Goal: Task Accomplishment & Management: Use online tool/utility

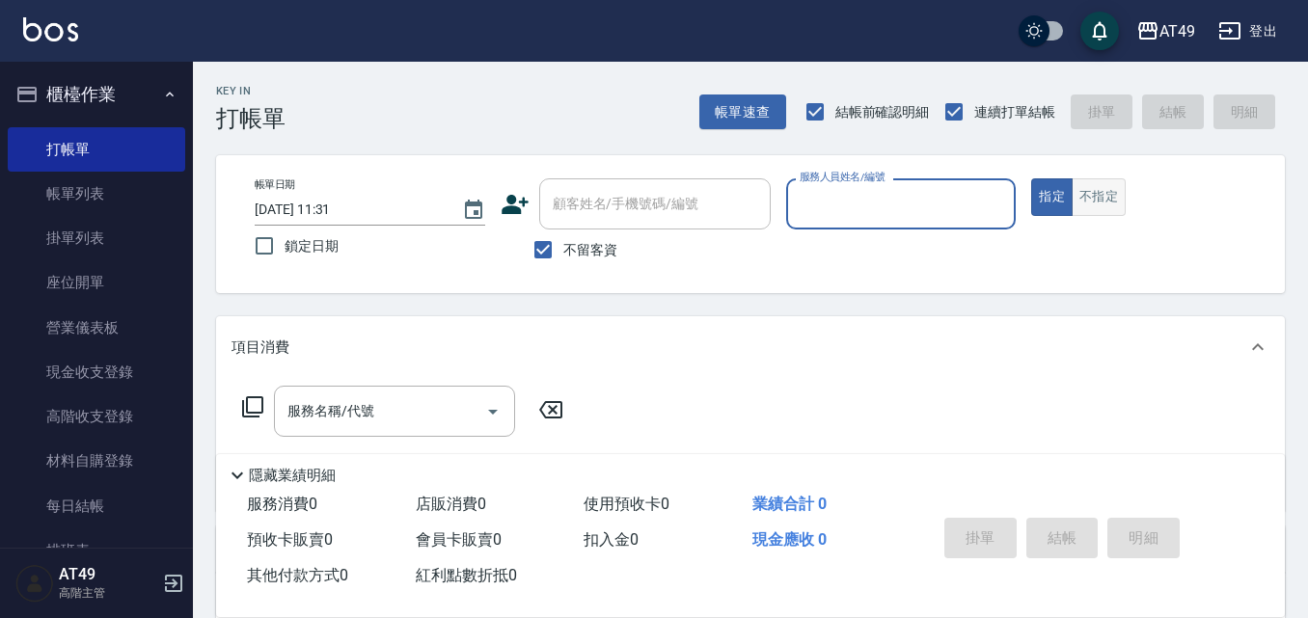
click at [1100, 191] on button "不指定" at bounding box center [1098, 197] width 54 height 38
click at [911, 201] on input "服務人員姓名/編號" at bounding box center [901, 204] width 213 height 34
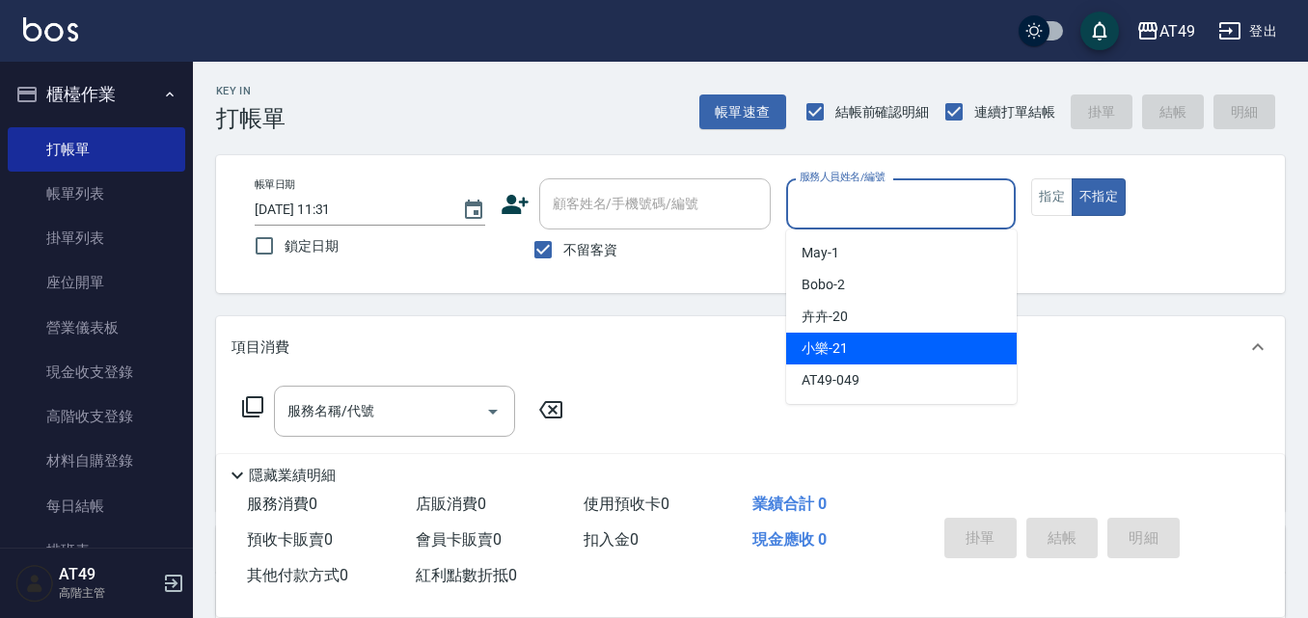
click at [870, 341] on div "小樂 -21" at bounding box center [901, 349] width 230 height 32
type input "小樂-21"
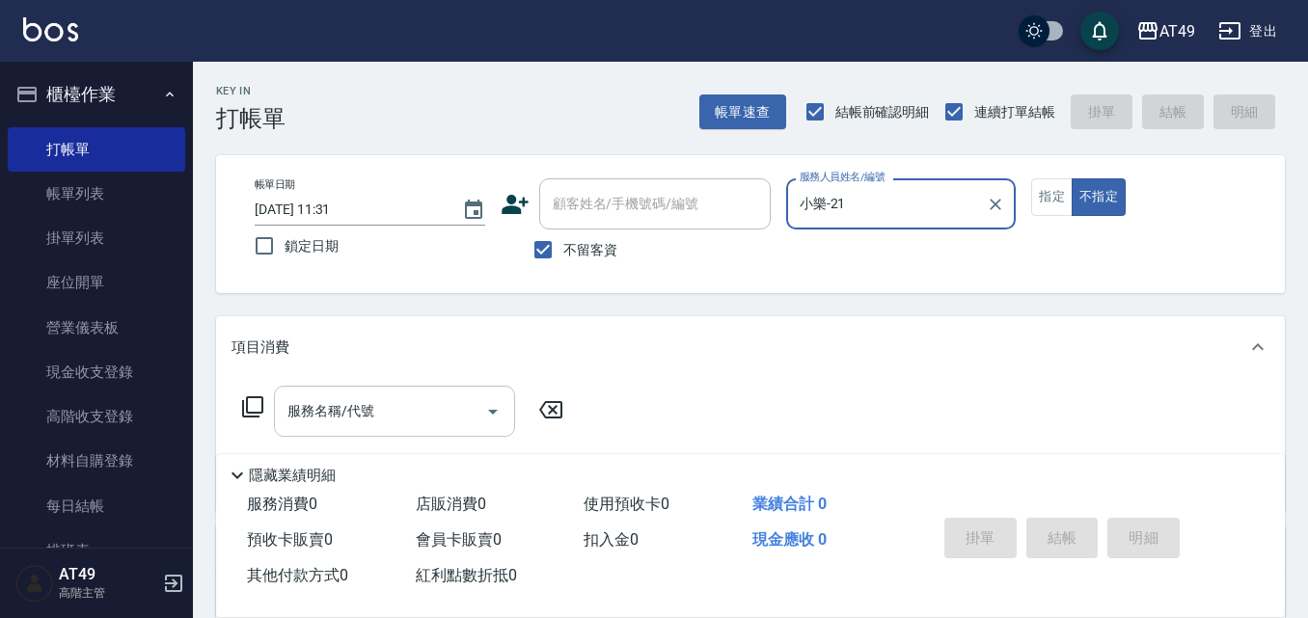
click at [448, 412] on input "服務名稱/代號" at bounding box center [380, 411] width 195 height 34
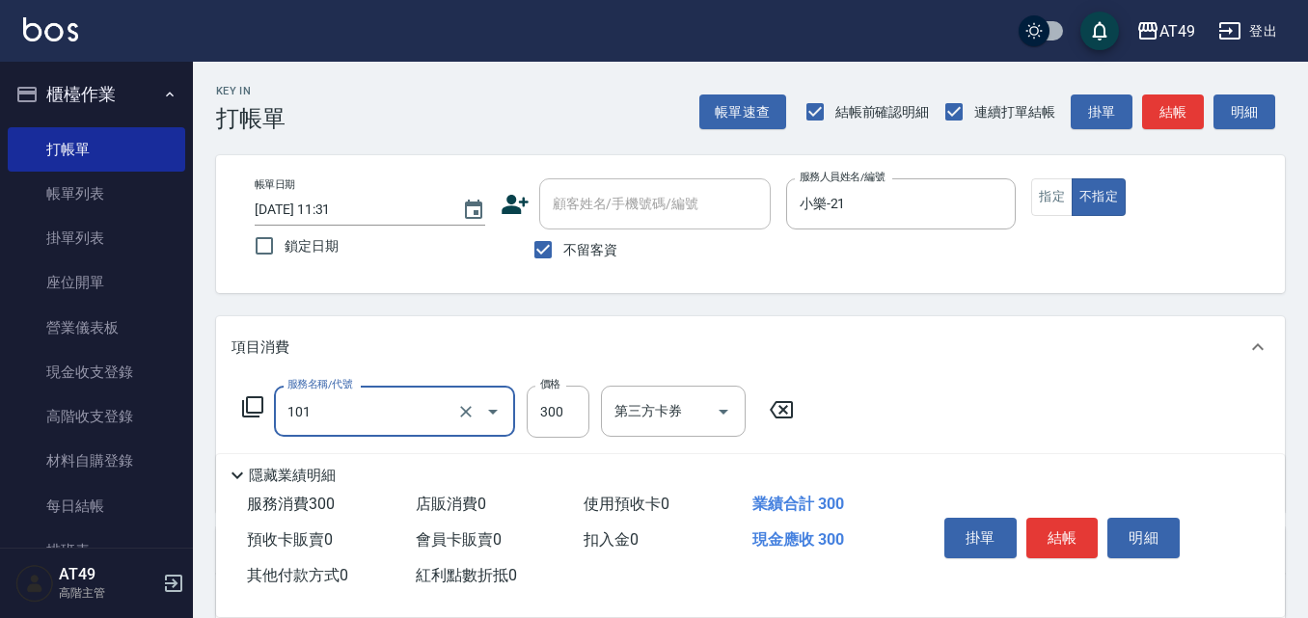
type input "一般洗髮(101)"
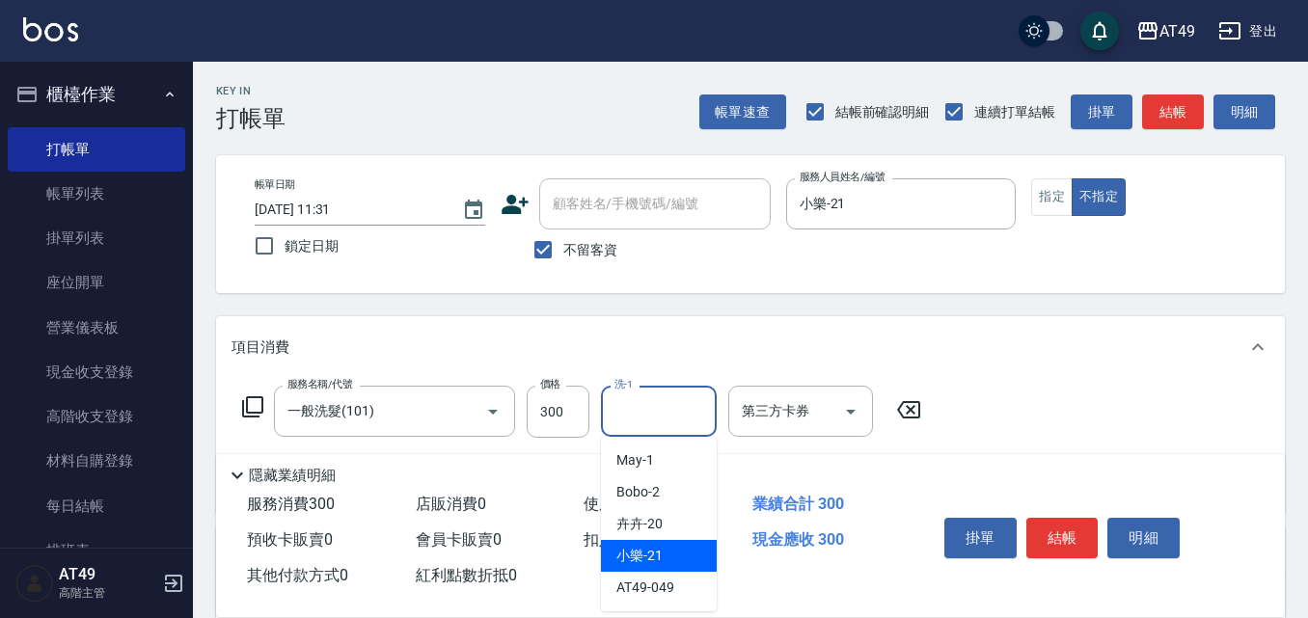
type input "小樂-21"
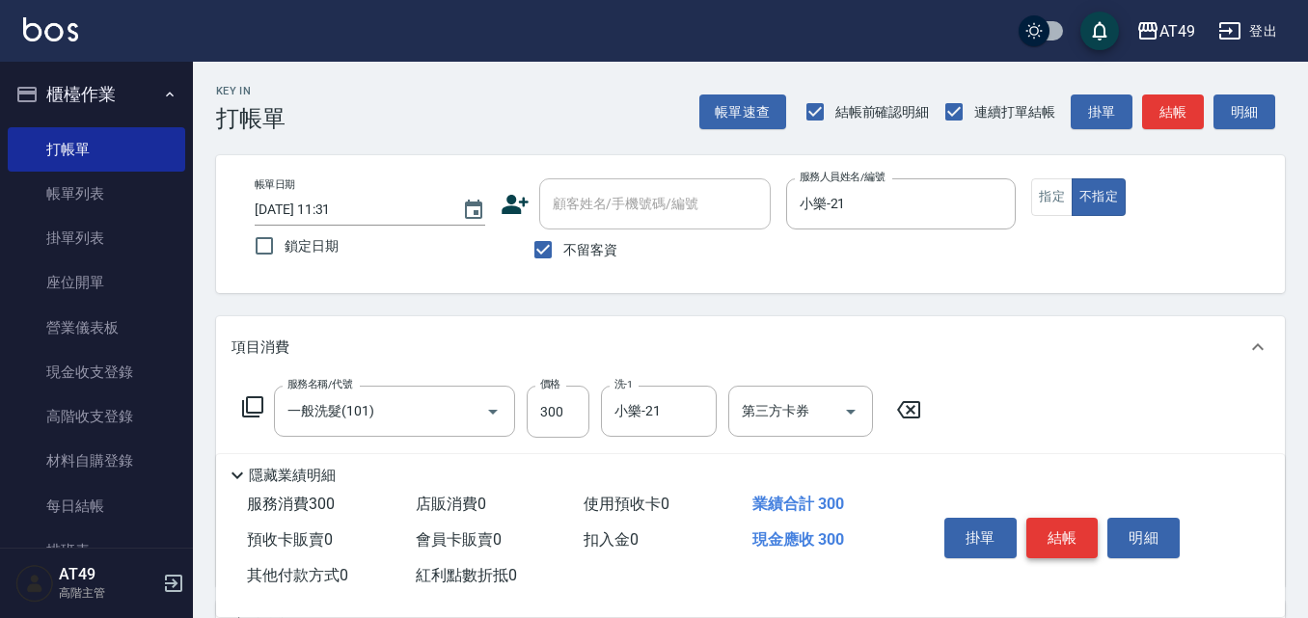
click at [1057, 534] on button "結帳" at bounding box center [1062, 538] width 72 height 41
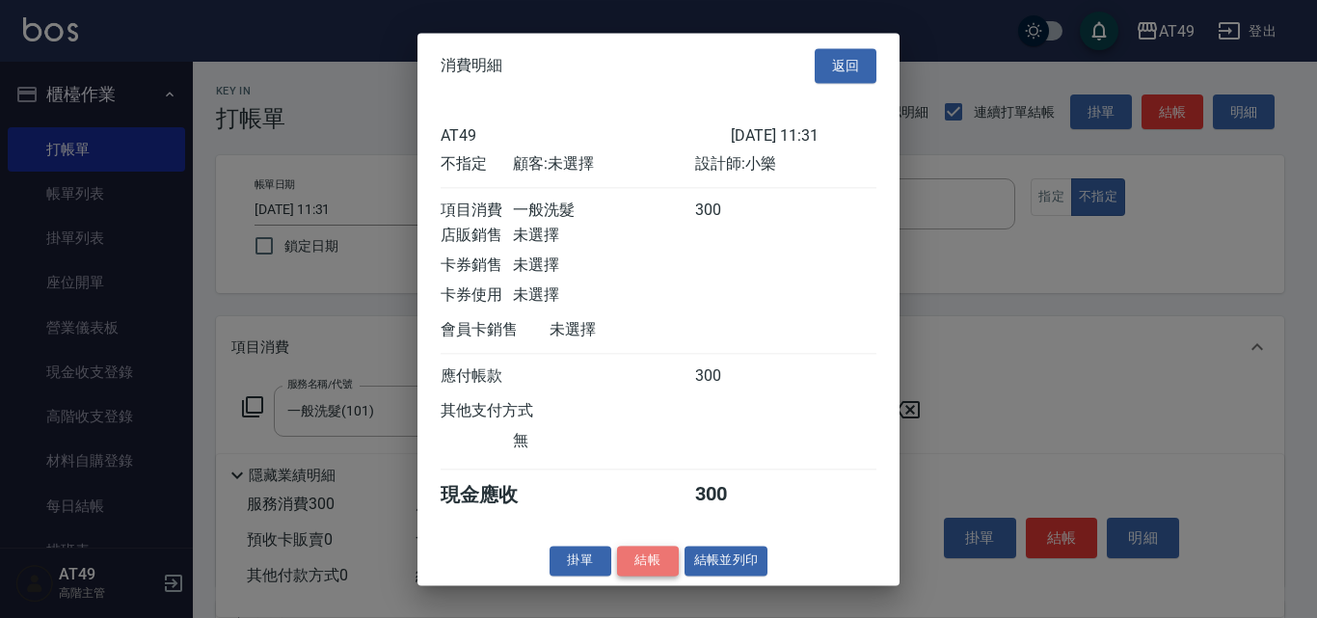
click at [651, 570] on button "結帳" at bounding box center [648, 561] width 62 height 30
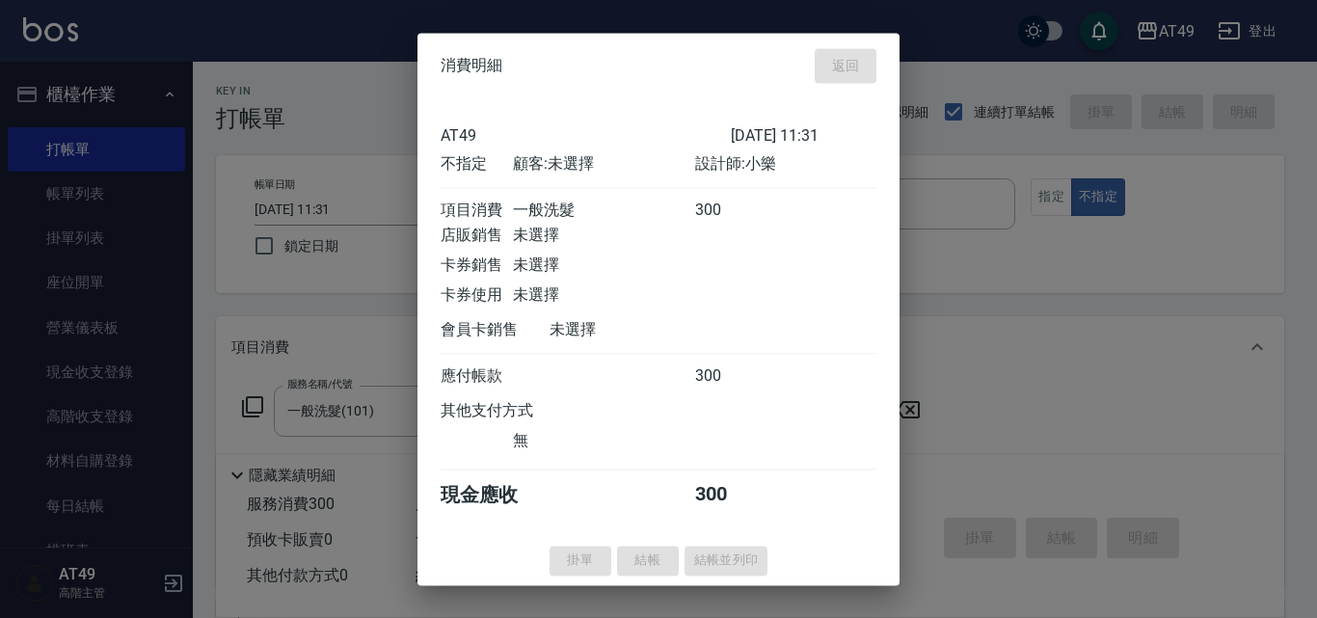
type input "[DATE] 13:43"
